Goal: Information Seeking & Learning: Find specific fact

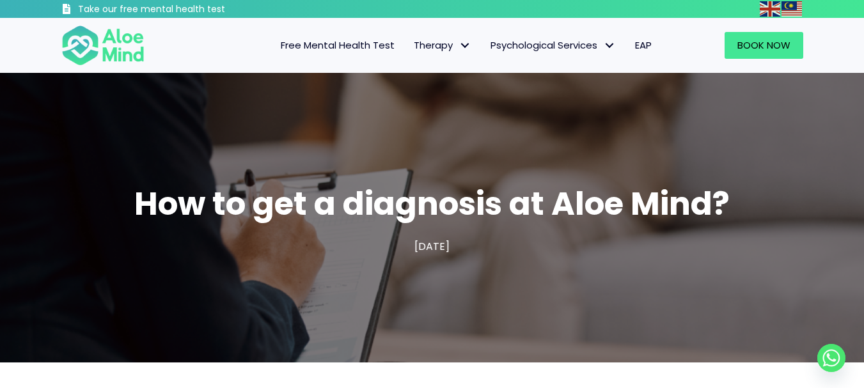
click at [638, 42] on span "EAP" at bounding box center [643, 44] width 17 height 13
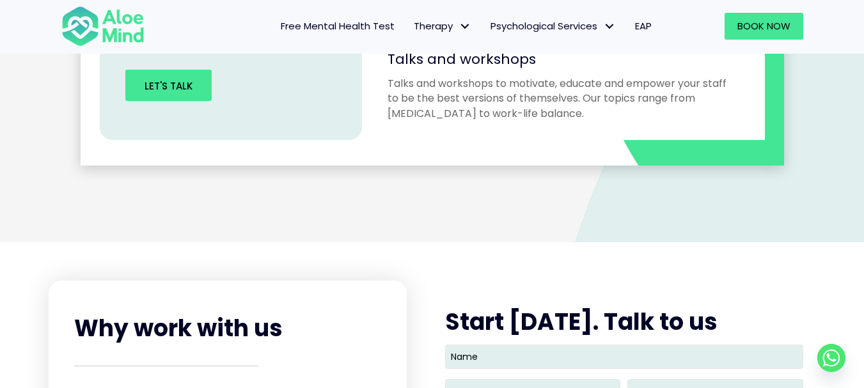
scroll to position [1408, 0]
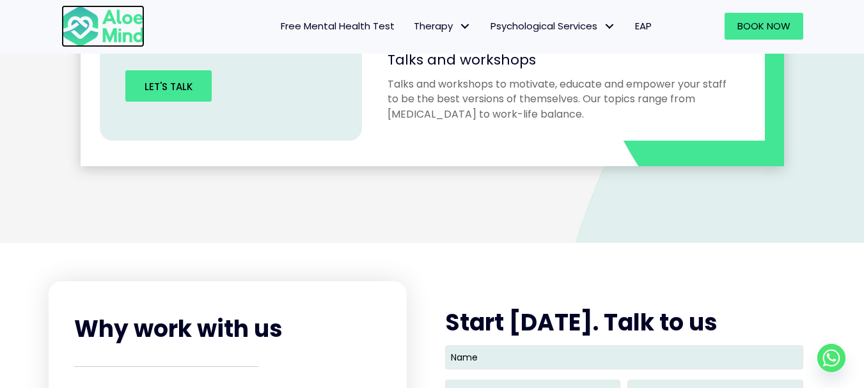
click at [130, 22] on img at bounding box center [102, 26] width 83 height 42
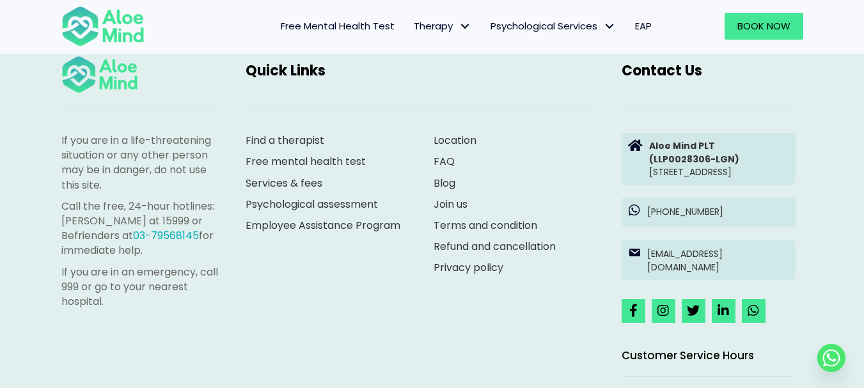
scroll to position [3583, 0]
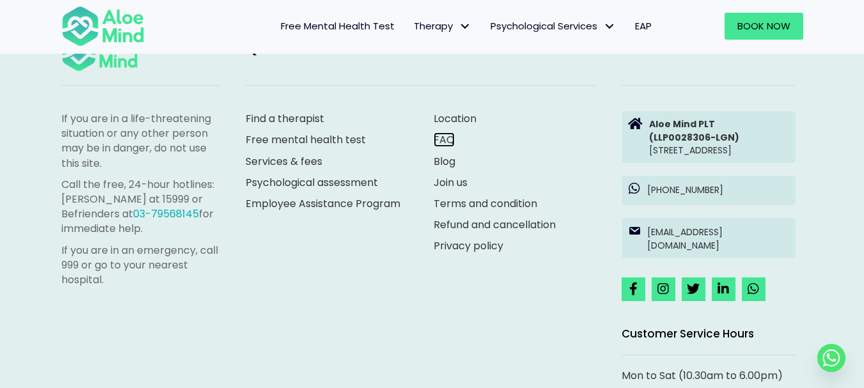
click at [436, 143] on link "FAQ" at bounding box center [444, 139] width 21 height 15
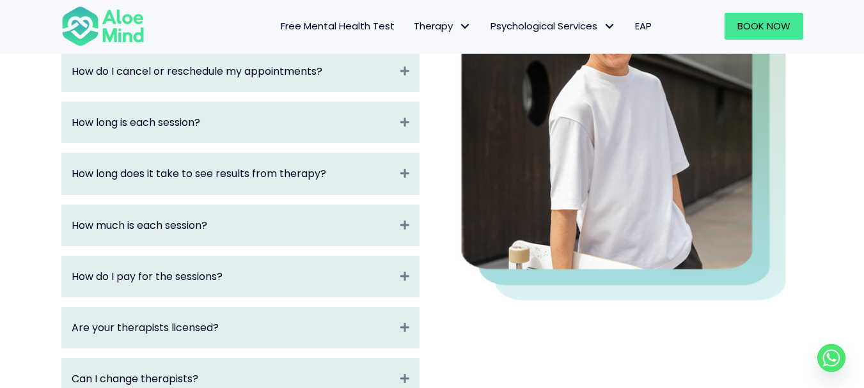
scroll to position [320, 0]
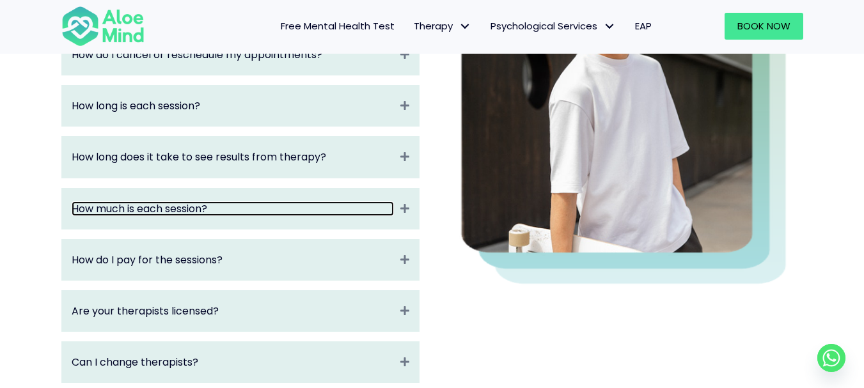
click at [227, 202] on link "How much is each session?" at bounding box center [233, 209] width 322 height 15
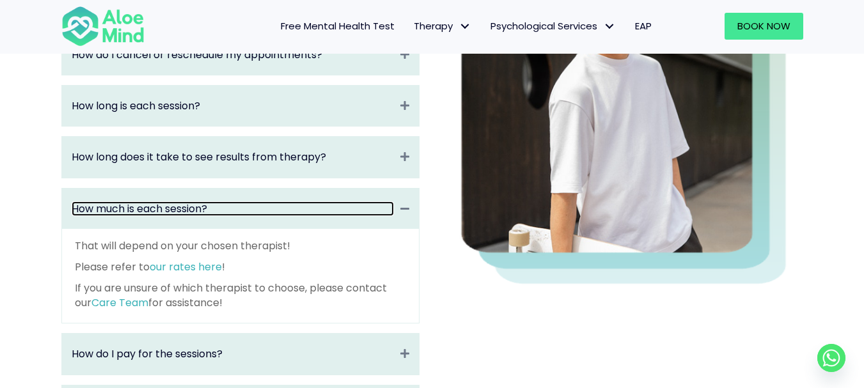
scroll to position [384, 0]
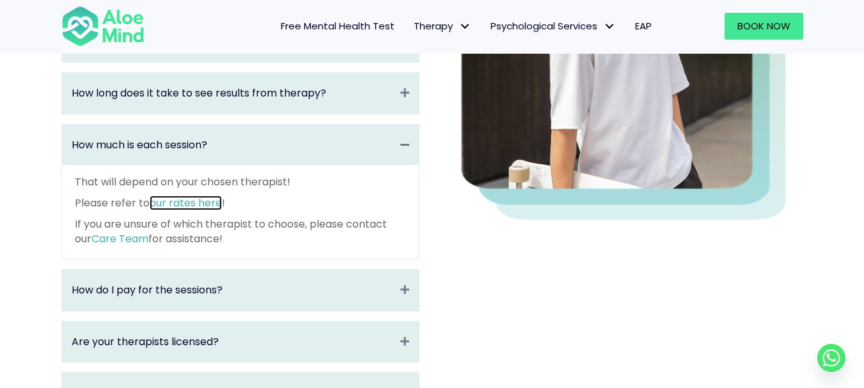
click at [217, 200] on link "our rates here" at bounding box center [186, 203] width 72 height 15
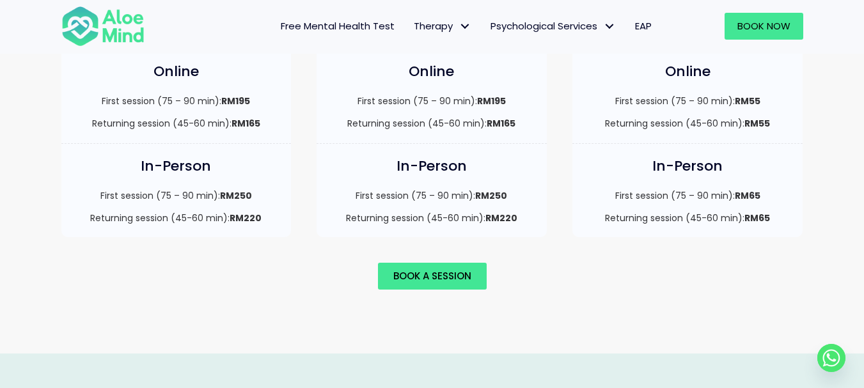
scroll to position [1024, 0]
